Goal: Find contact information: Find contact information

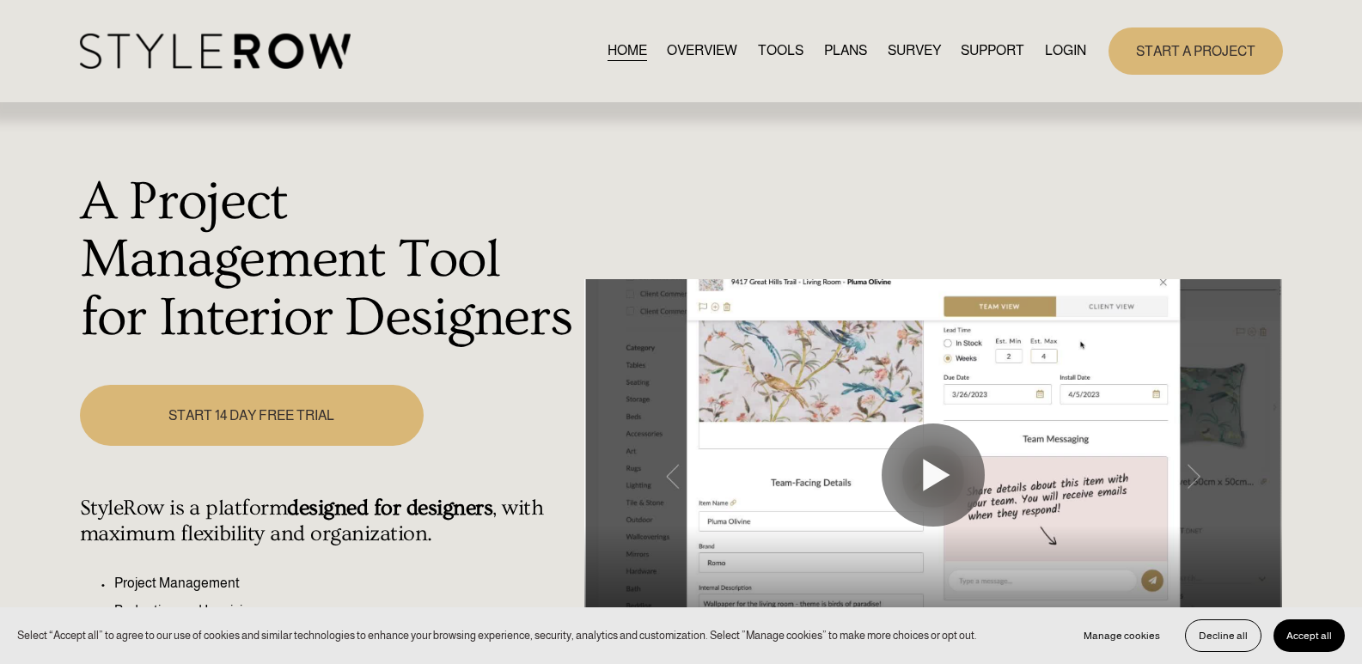
click at [0, 0] on span "CONTACT US" at bounding box center [0, 0] width 0 height 0
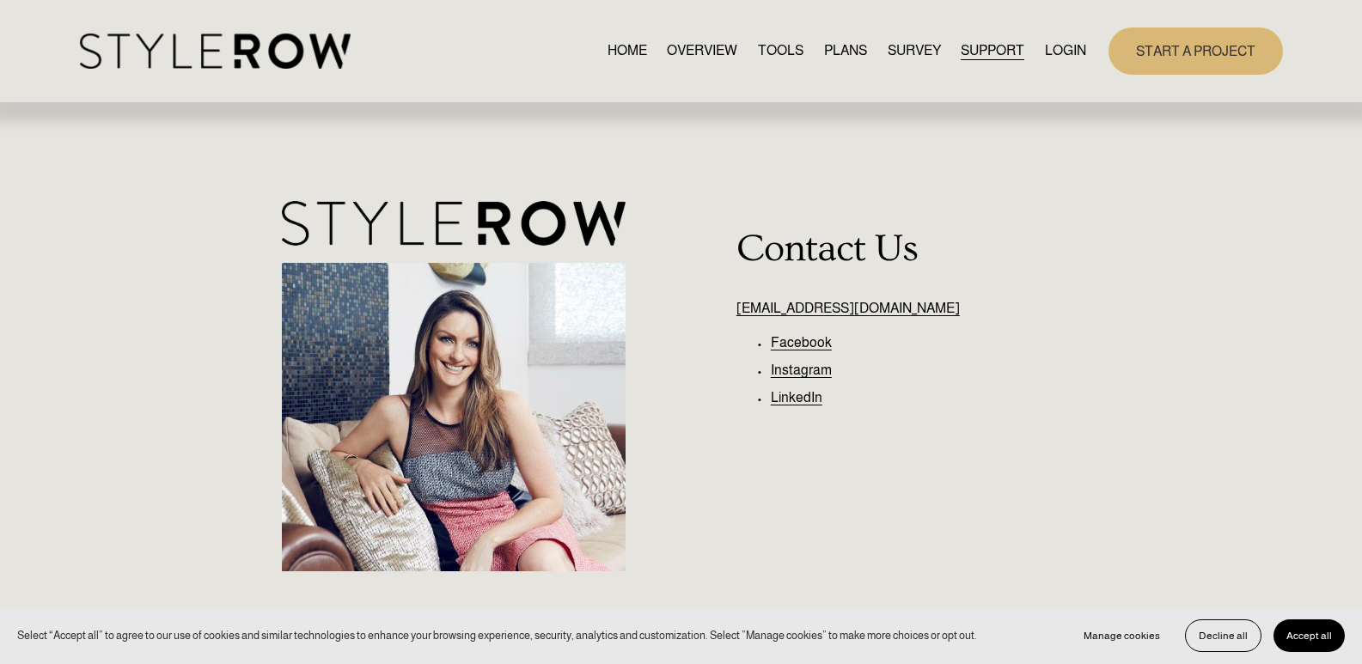
click at [829, 313] on link "[EMAIL_ADDRESS][DOMAIN_NAME]" at bounding box center [848, 308] width 223 height 15
drag, startPoint x: 894, startPoint y: 303, endPoint x: 717, endPoint y: 307, distance: 177.1
click at [717, 307] on div "[EMAIL_ADDRESS][DOMAIN_NAME] Facebook Instagram LinkedIn Contact Us" at bounding box center [681, 418] width 1362 height 450
copy link "[EMAIL_ADDRESS][DOMAIN_NAME]"
